Goal: Find specific page/section: Find specific page/section

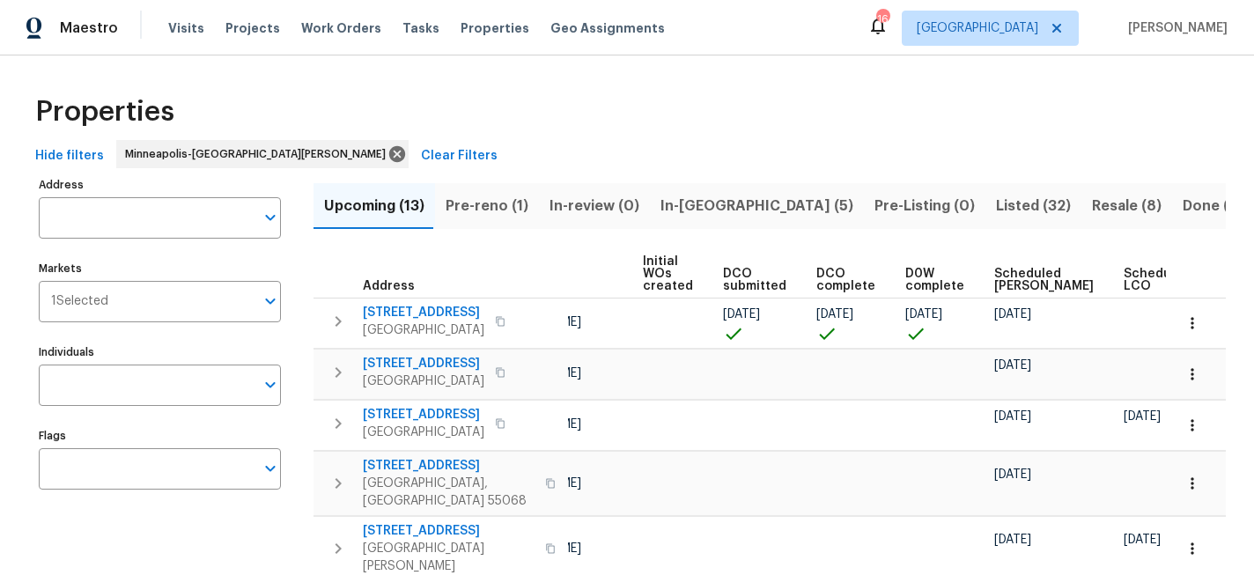
scroll to position [0, 228]
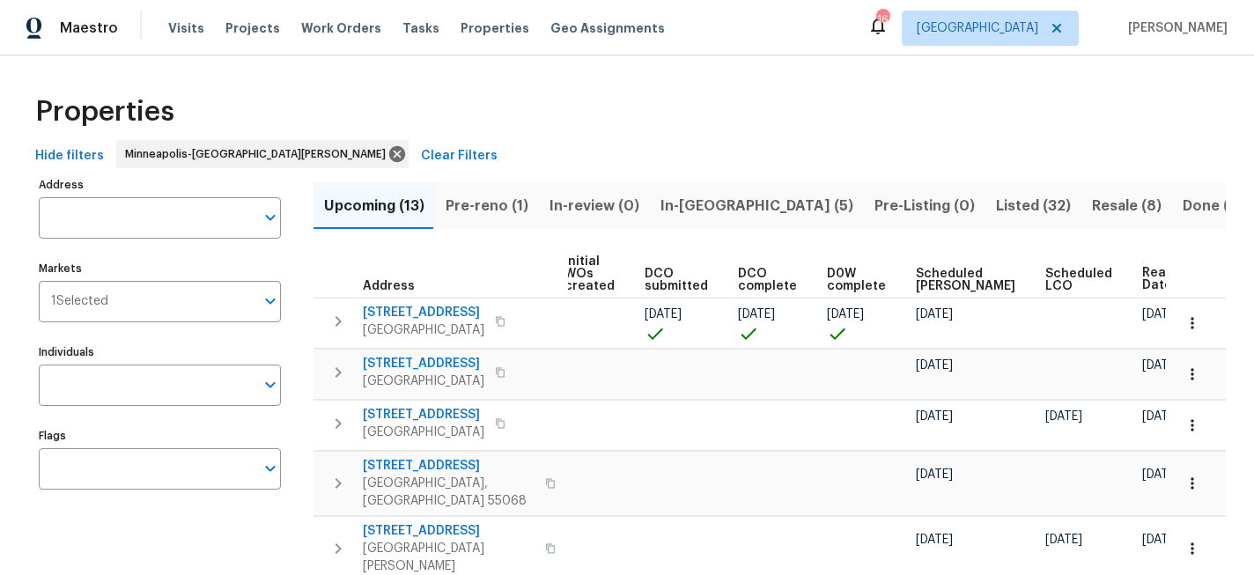
click at [1143, 277] on span "Ready Date" at bounding box center [1162, 279] width 39 height 25
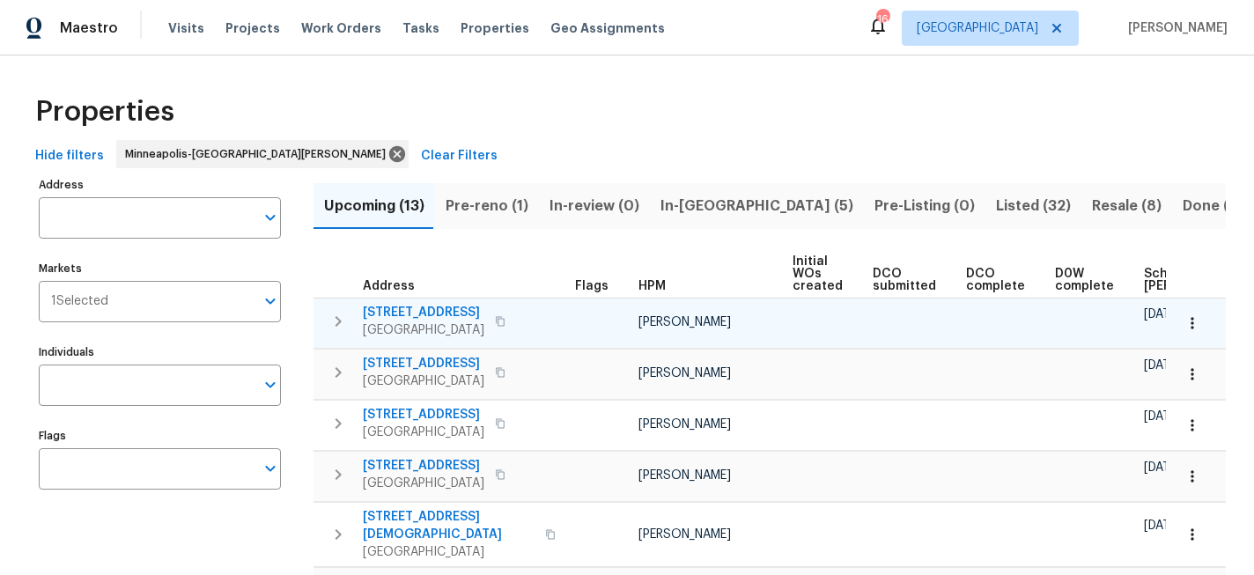
scroll to position [0, 228]
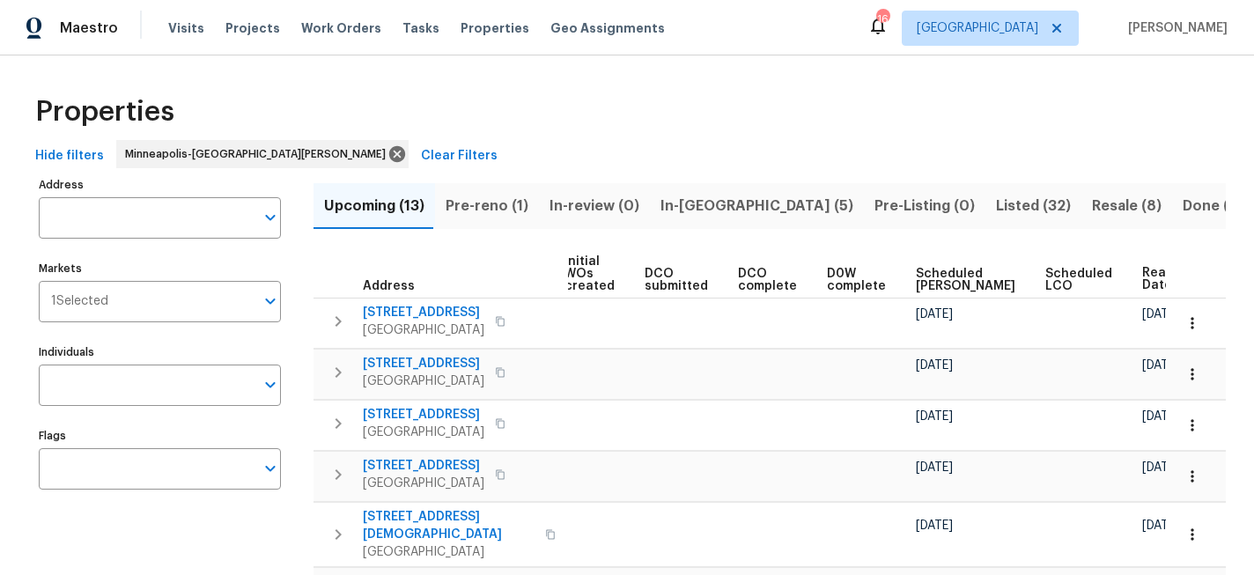
click at [1143, 277] on span "Ready Date" at bounding box center [1162, 279] width 39 height 25
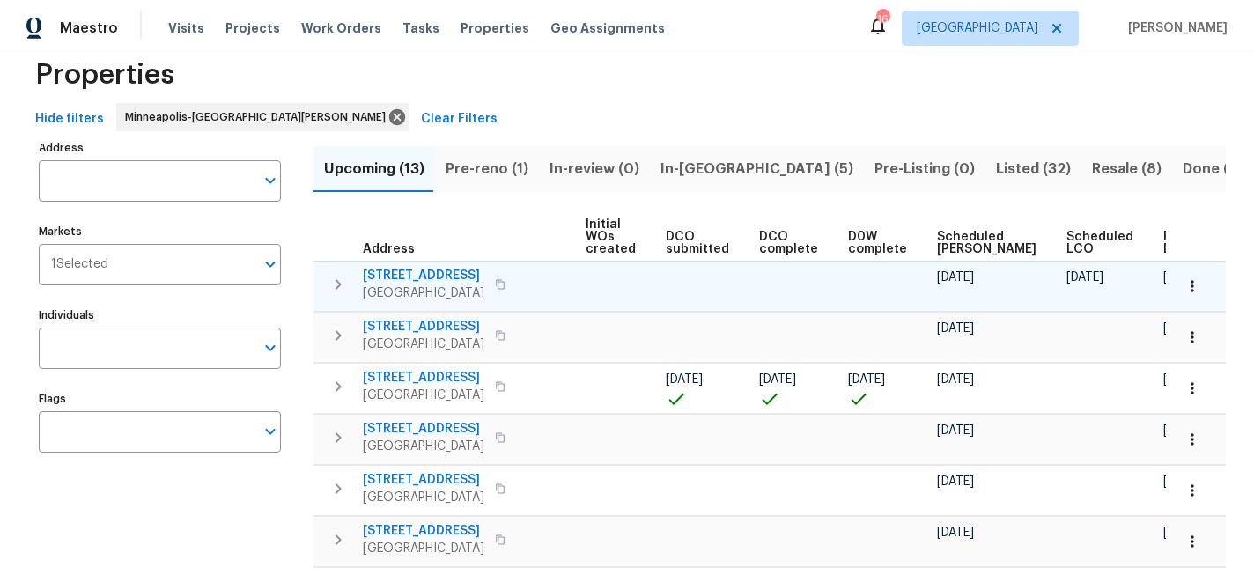
scroll to position [48, 0]
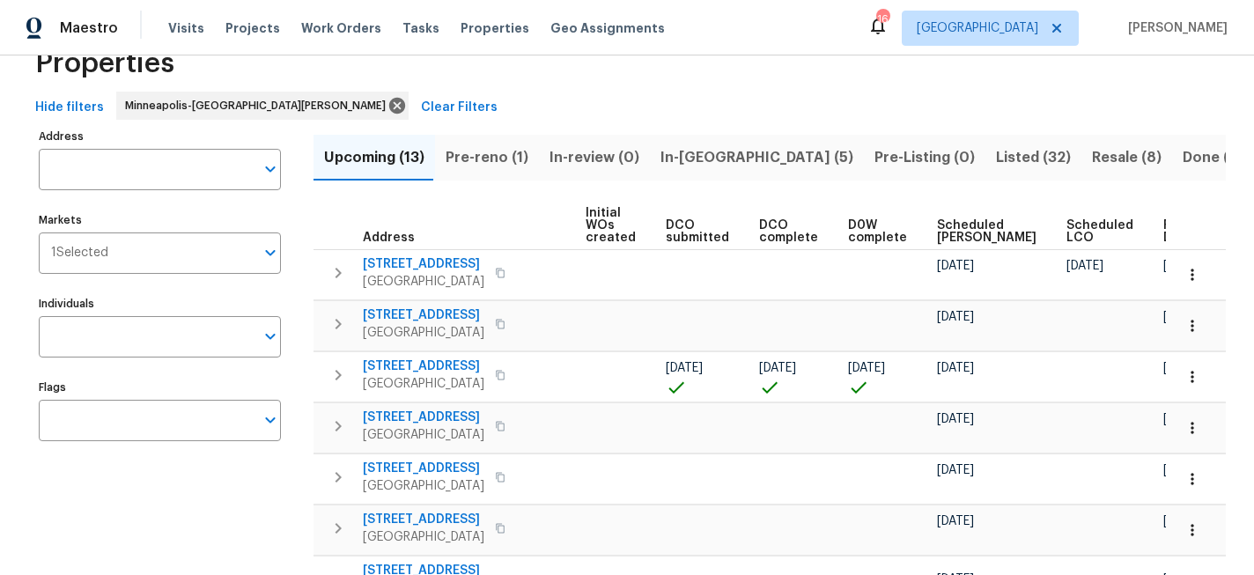
click at [1164, 226] on span "Ready Date" at bounding box center [1183, 231] width 39 height 25
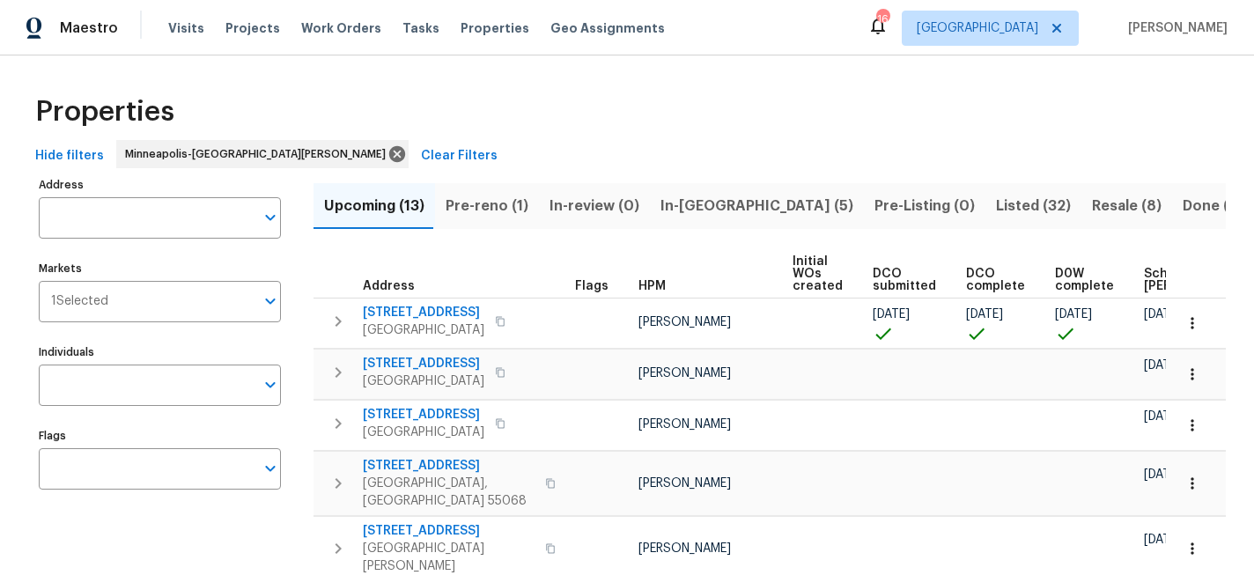
click at [750, 254] on th "HPM" at bounding box center [709, 274] width 154 height 48
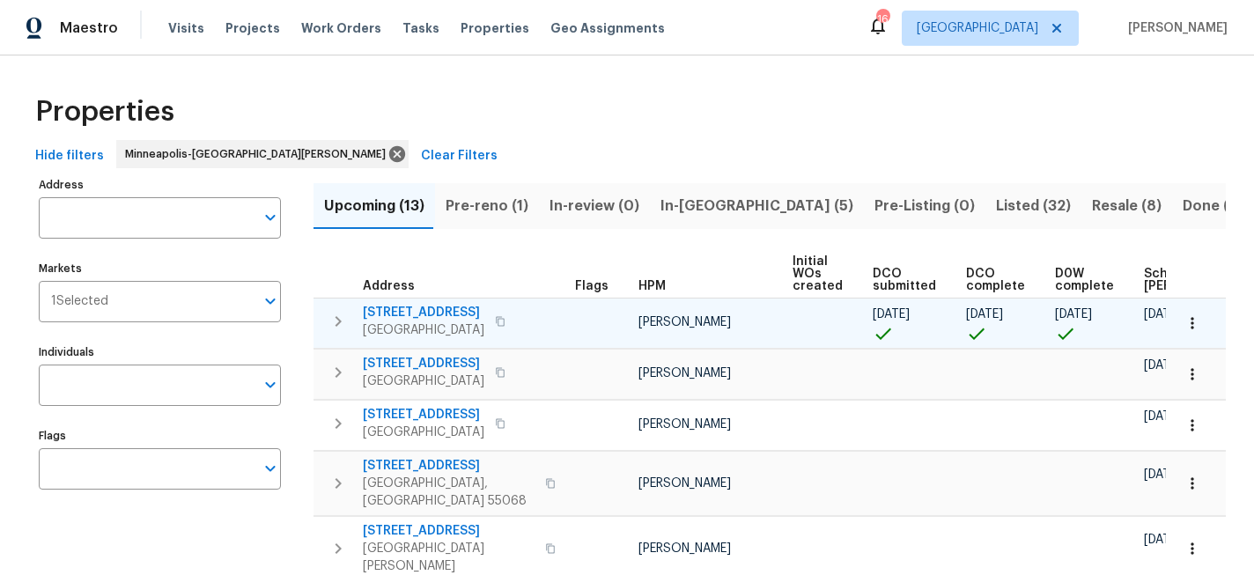
scroll to position [0, 228]
